Goal: Entertainment & Leisure: Consume media (video, audio)

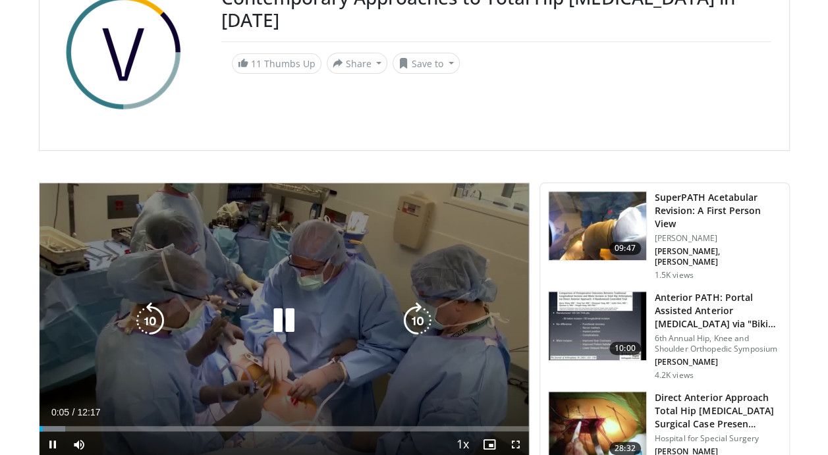
scroll to position [194, 0]
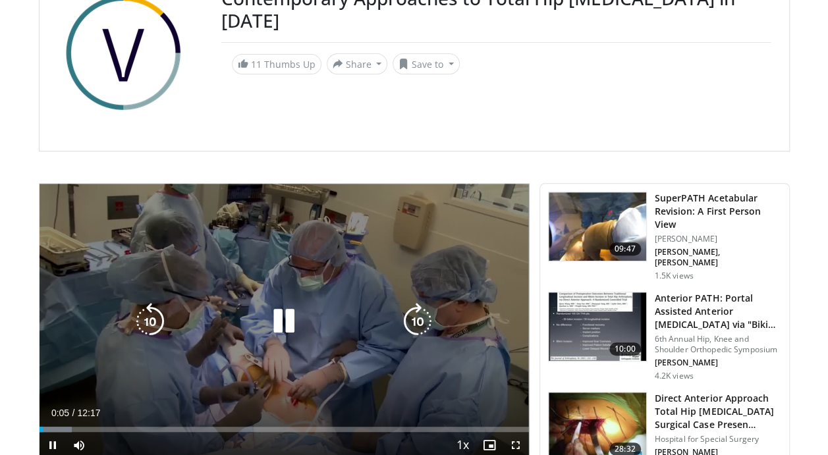
click at [283, 322] on icon "Video Player" at bounding box center [283, 321] width 37 height 37
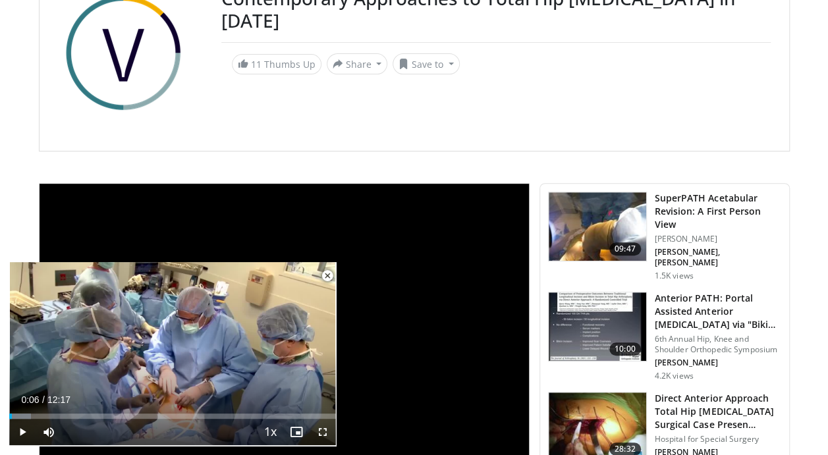
scroll to position [0, 0]
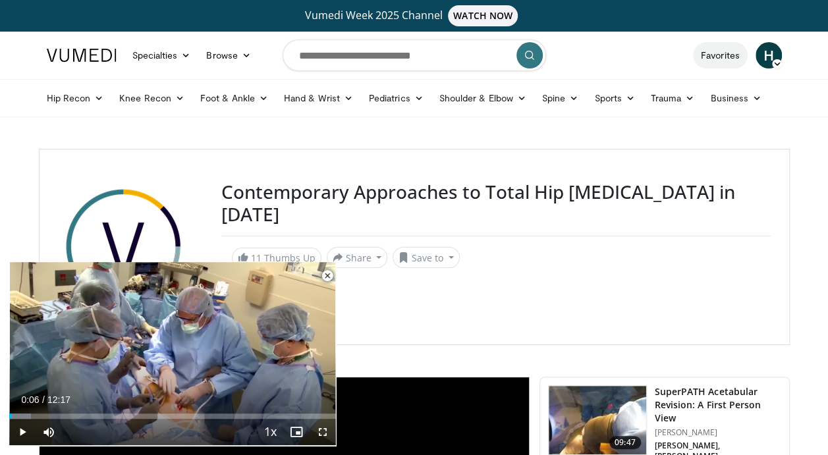
click at [728, 51] on link "Favorites" at bounding box center [720, 55] width 55 height 26
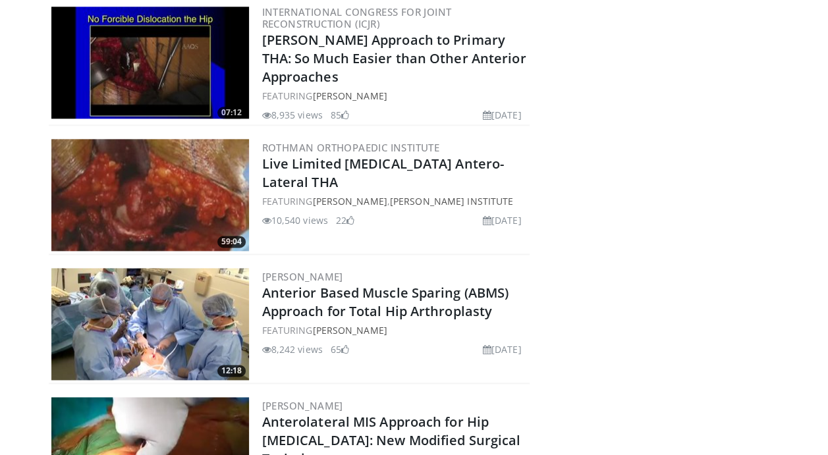
scroll to position [726, 0]
